Goal: Book appointment/travel/reservation

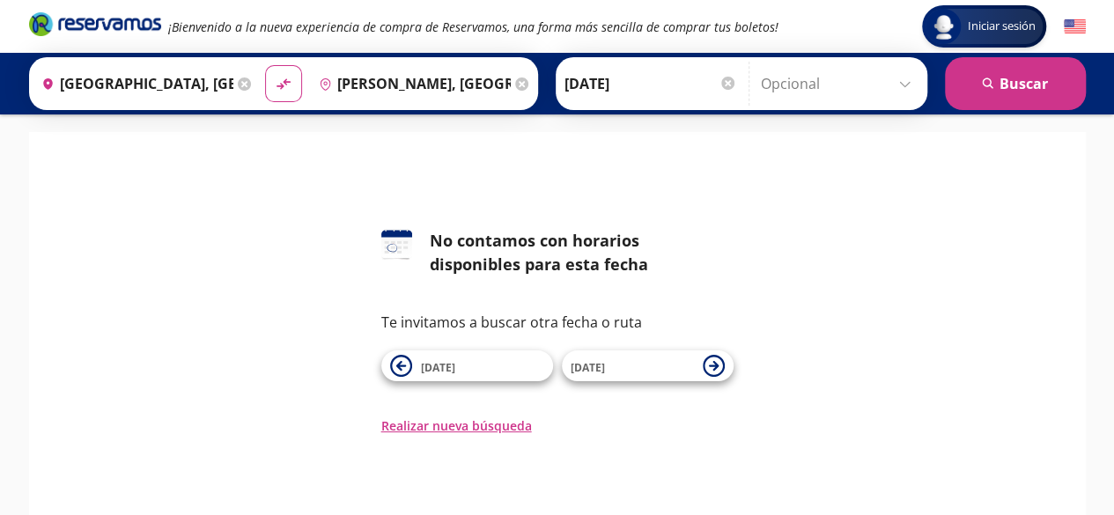
click at [423, 91] on input "[PERSON_NAME], [GEOGRAPHIC_DATA]" at bounding box center [411, 84] width 199 height 44
click at [239, 79] on icon at bounding box center [244, 83] width 13 height 13
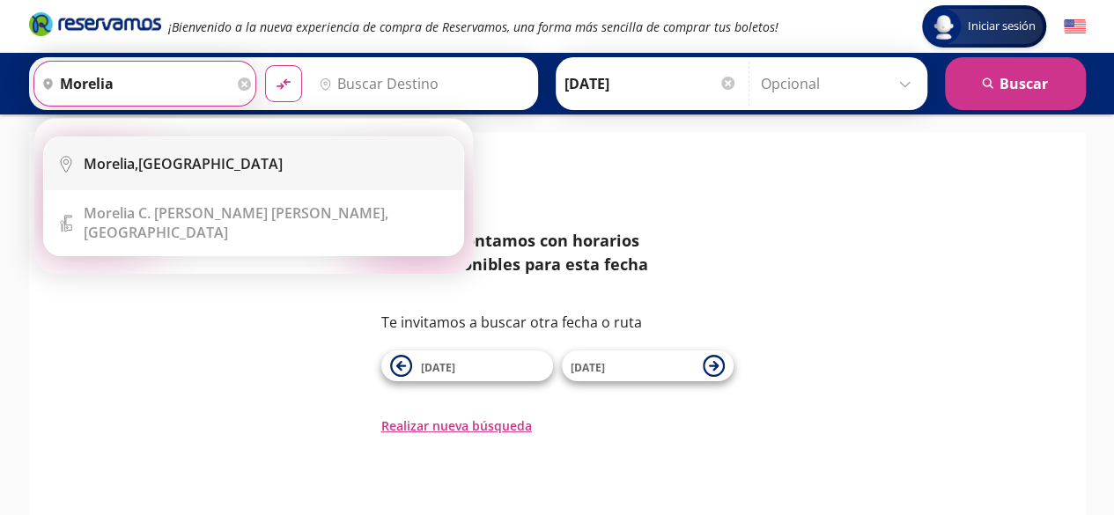
click at [189, 167] on div "[GEOGRAPHIC_DATA], [GEOGRAPHIC_DATA]" at bounding box center [183, 163] width 199 height 19
type input "[GEOGRAPHIC_DATA], [GEOGRAPHIC_DATA]"
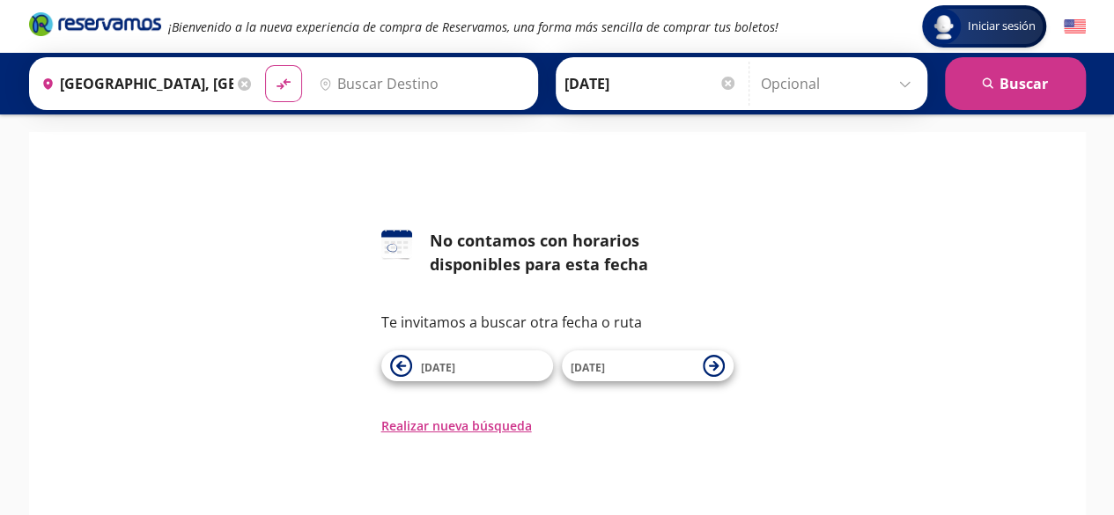
click at [407, 61] on div "Destino pin-outline" at bounding box center [422, 84] width 223 height 46
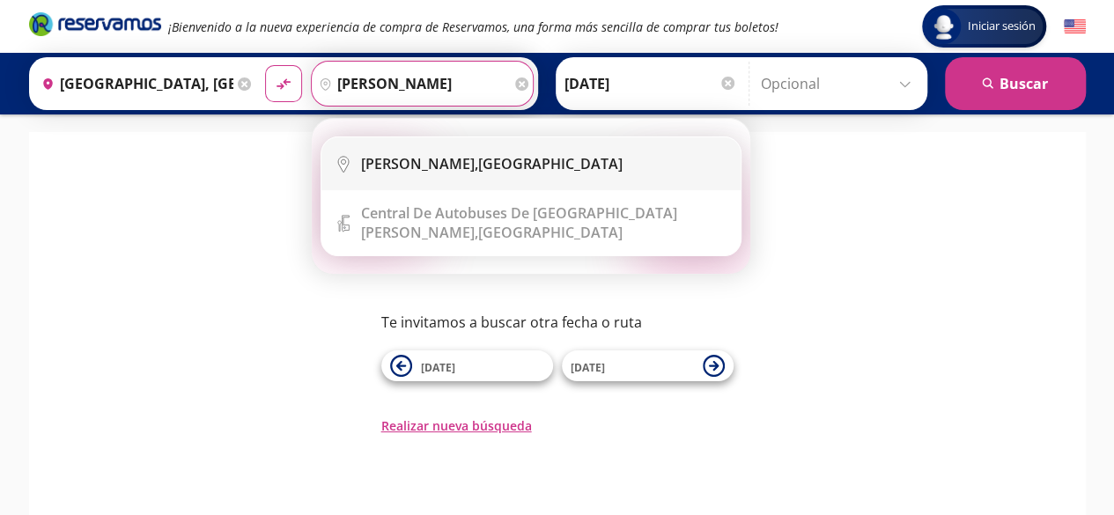
click at [396, 178] on li "City Icon [PERSON_NAME], [GEOGRAPHIC_DATA]" at bounding box center [530, 163] width 419 height 53
type input "[PERSON_NAME], [GEOGRAPHIC_DATA]"
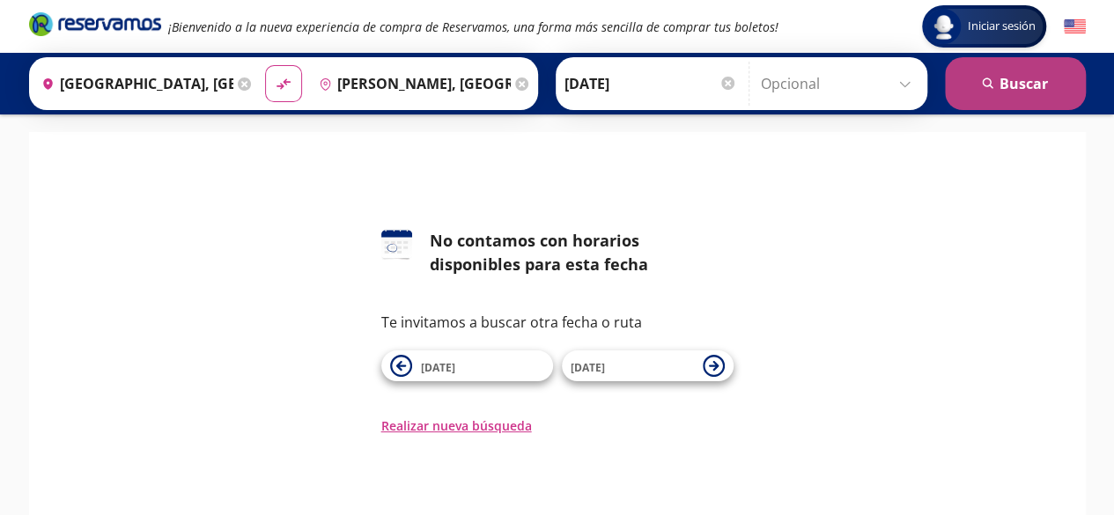
click at [1065, 86] on button "search [GEOGRAPHIC_DATA]" at bounding box center [1015, 83] width 141 height 53
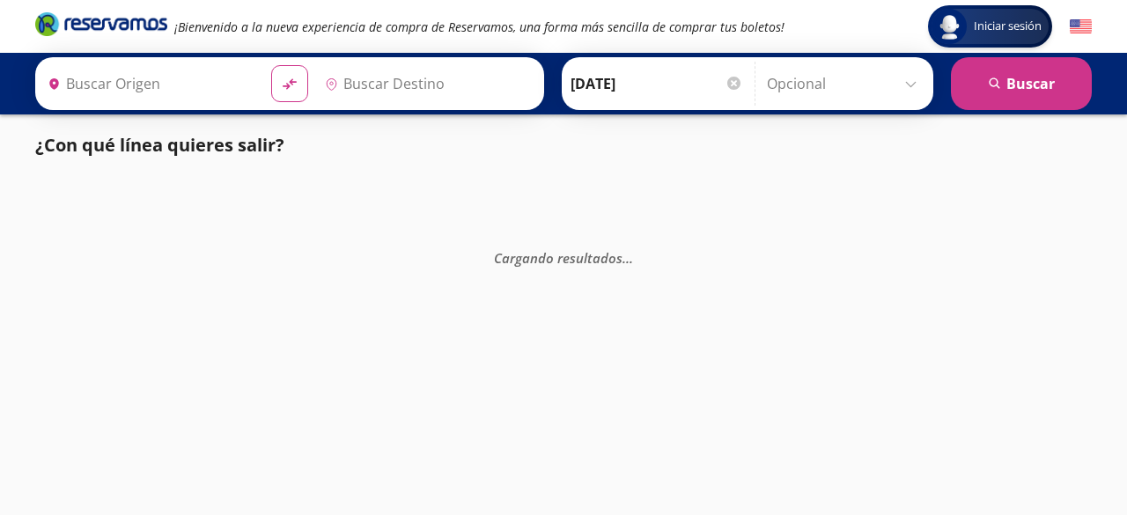
type input "[GEOGRAPHIC_DATA], [GEOGRAPHIC_DATA]"
type input "[PERSON_NAME], [GEOGRAPHIC_DATA]"
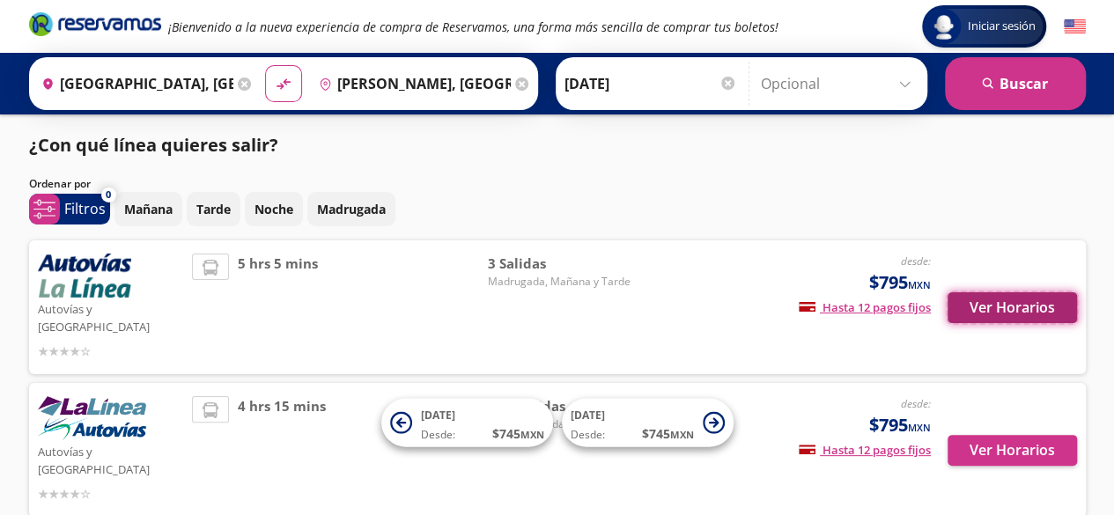
drag, startPoint x: 968, startPoint y: 306, endPoint x: 1049, endPoint y: 300, distance: 82.1
click at [1049, 300] on button "Ver Horarios" at bounding box center [1011, 307] width 129 height 31
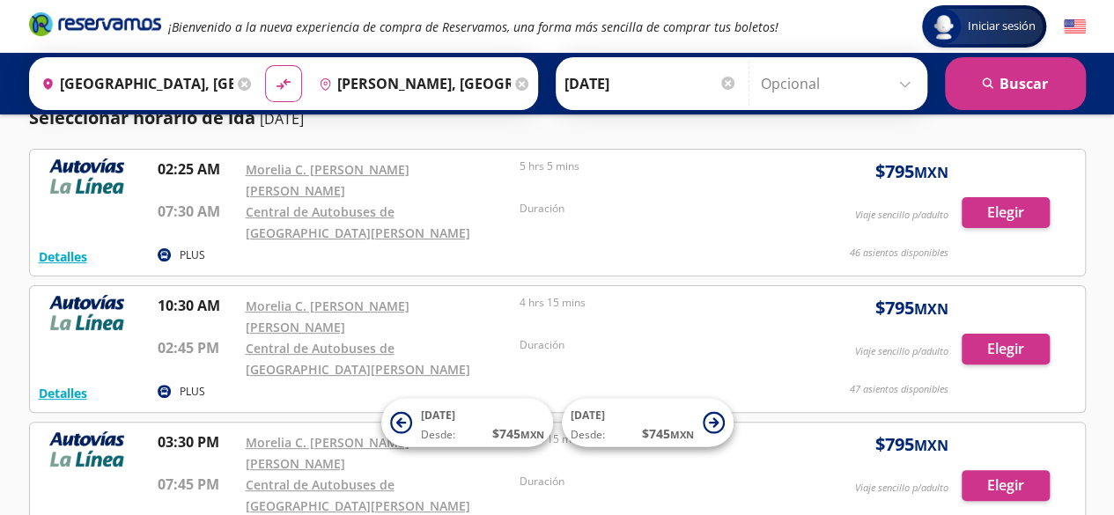
scroll to position [67, 0]
